Goal: Subscribe to service/newsletter

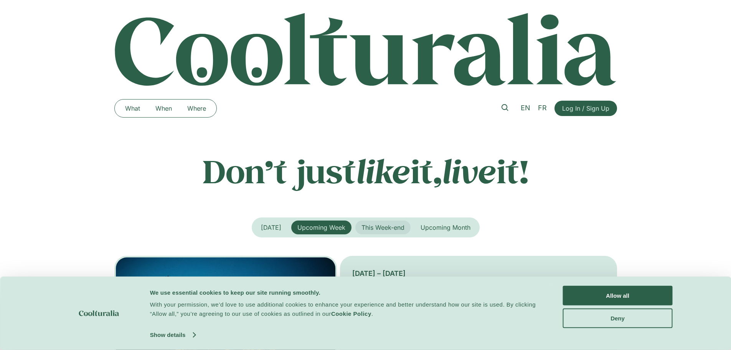
click at [377, 228] on span "This Week-end" at bounding box center [383, 227] width 43 height 8
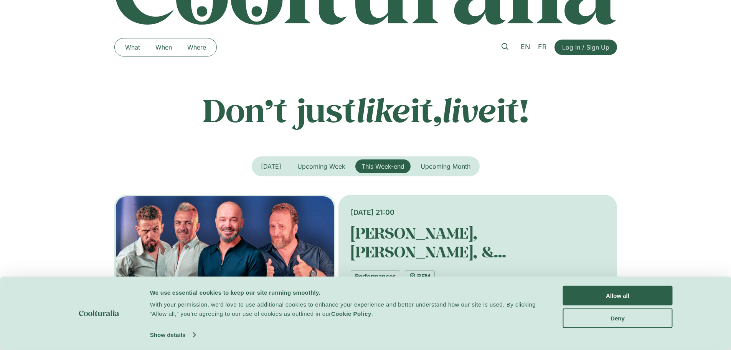
scroll to position [192, 0]
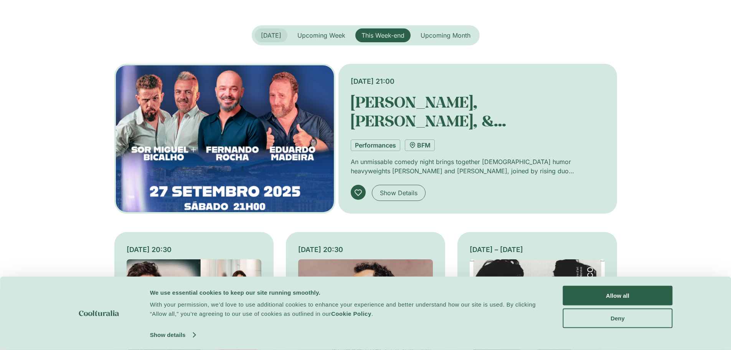
click at [268, 33] on span "[DATE]" at bounding box center [271, 35] width 20 height 8
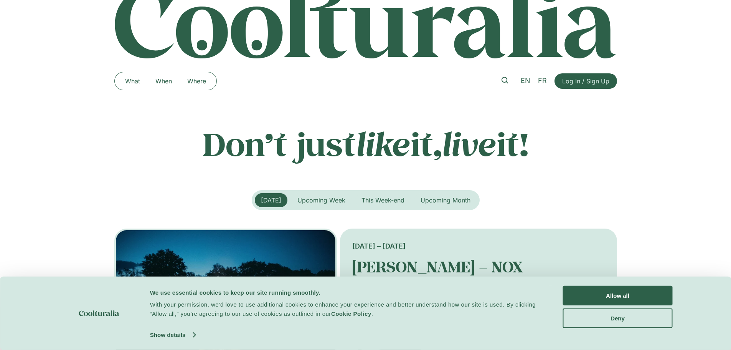
scroll to position [38, 0]
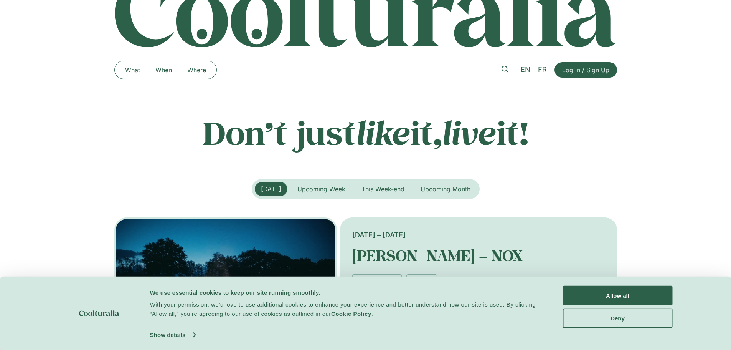
click at [589, 74] on span "Log In / Sign Up" at bounding box center [585, 69] width 47 height 9
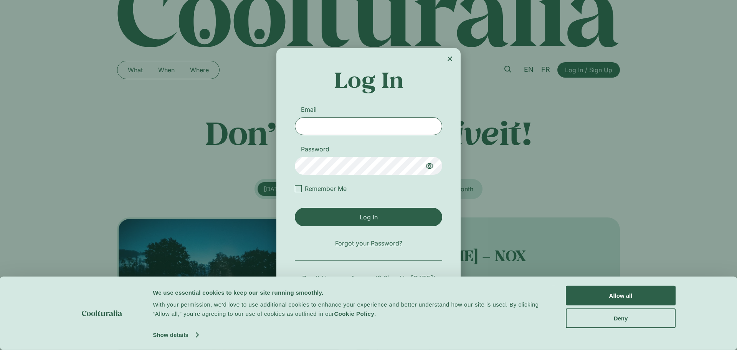
click at [338, 131] on input "Email" at bounding box center [368, 126] width 147 height 18
click at [393, 126] on input "**********" at bounding box center [368, 126] width 147 height 18
type input "**********"
click at [431, 165] on icon "Login" at bounding box center [430, 166] width 8 height 6
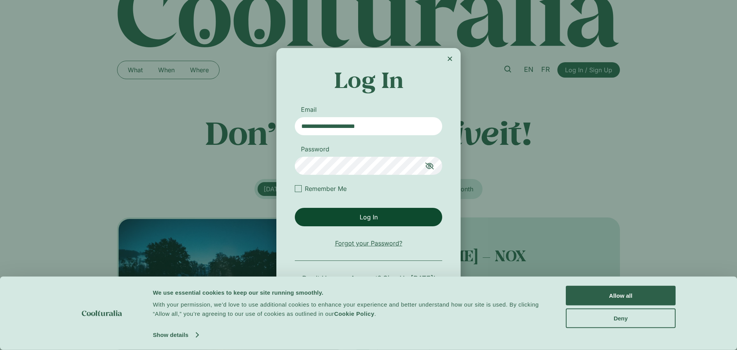
click at [383, 209] on button "Log In" at bounding box center [368, 217] width 147 height 18
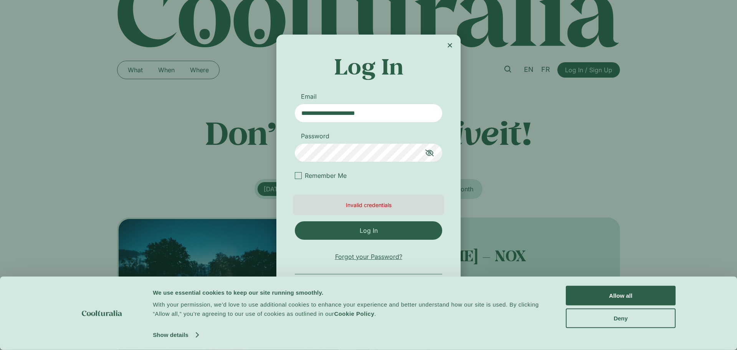
click at [447, 43] on icon "Close" at bounding box center [450, 45] width 6 height 6
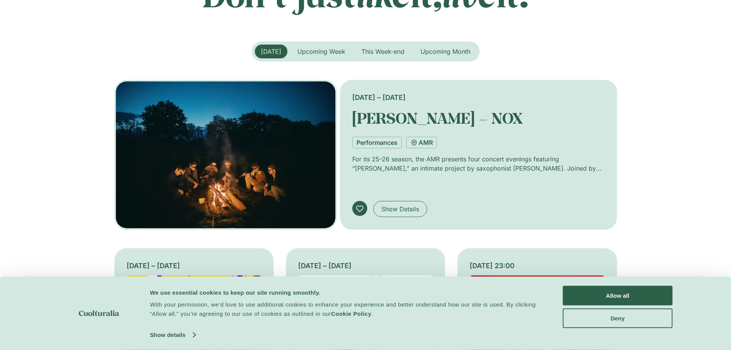
scroll to position [0, 0]
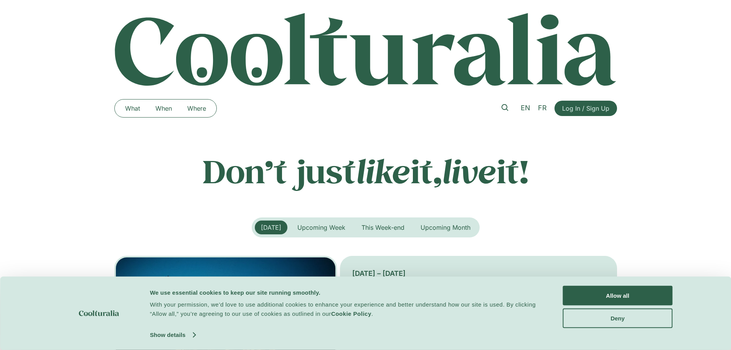
click at [220, 50] on img at bounding box center [365, 49] width 503 height 74
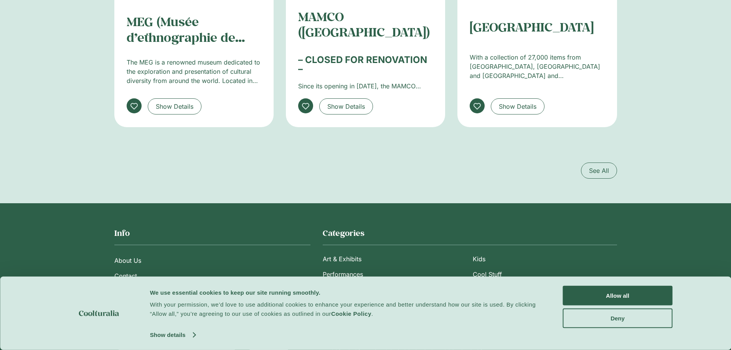
scroll to position [1490, 0]
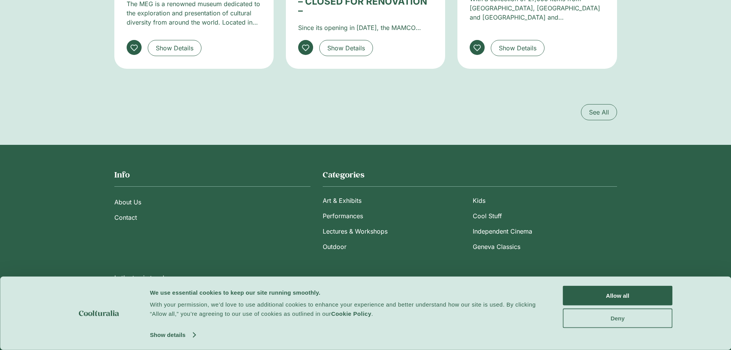
click at [590, 322] on button "Deny" at bounding box center [618, 318] width 110 height 20
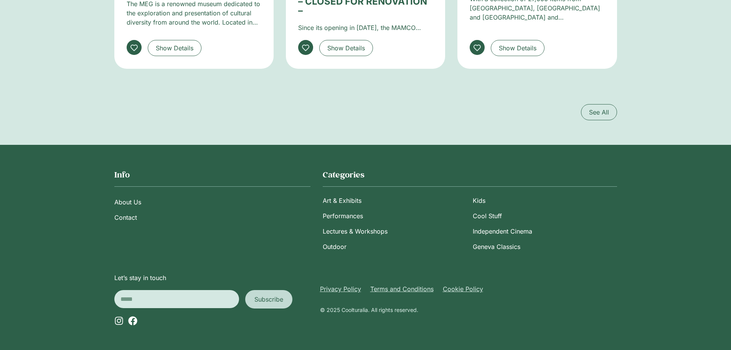
click at [271, 302] on span "Subscribe" at bounding box center [269, 298] width 29 height 9
click at [196, 295] on input "Email" at bounding box center [176, 299] width 125 height 18
type input "**********"
click at [270, 300] on span "Subscribe" at bounding box center [269, 298] width 29 height 9
